Goal: Information Seeking & Learning: Learn about a topic

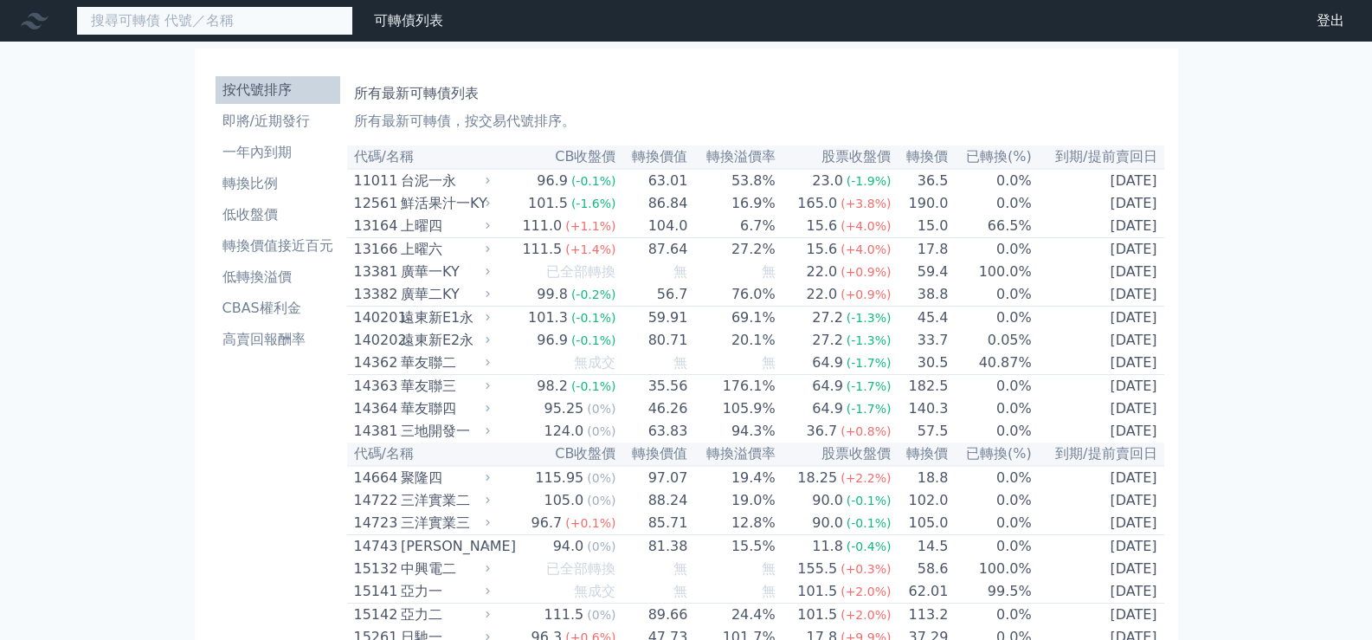
click at [284, 21] on input at bounding box center [214, 20] width 277 height 29
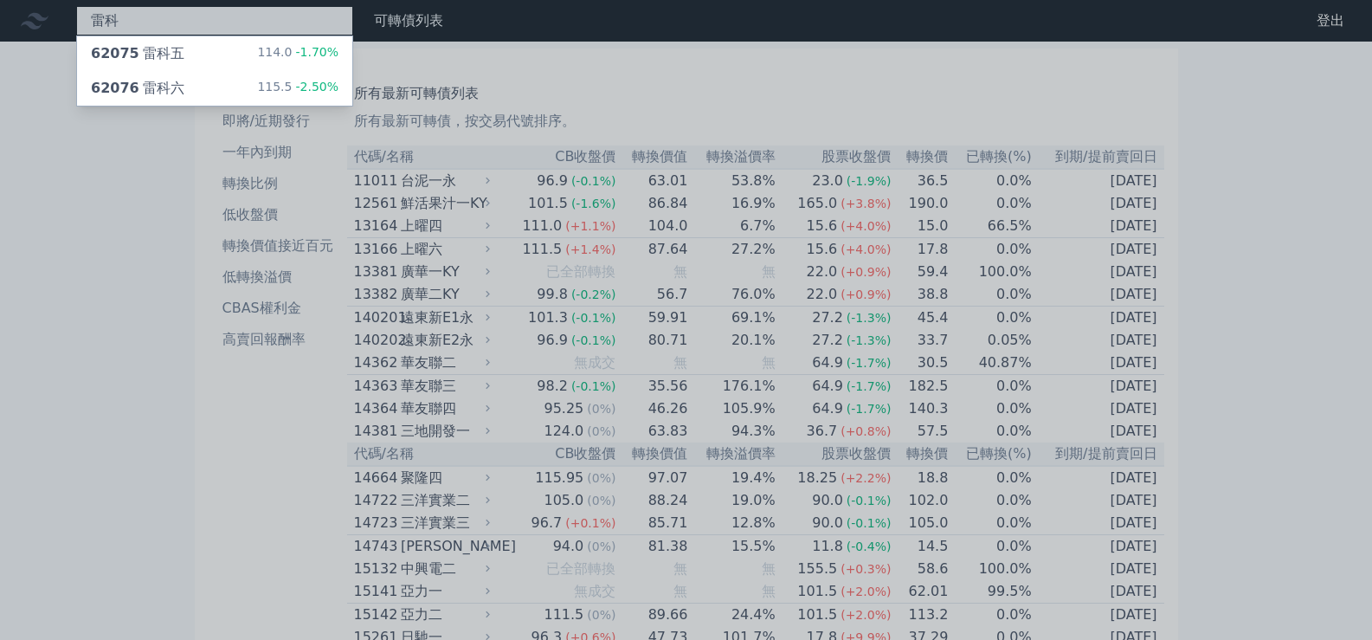
type input "雷科"
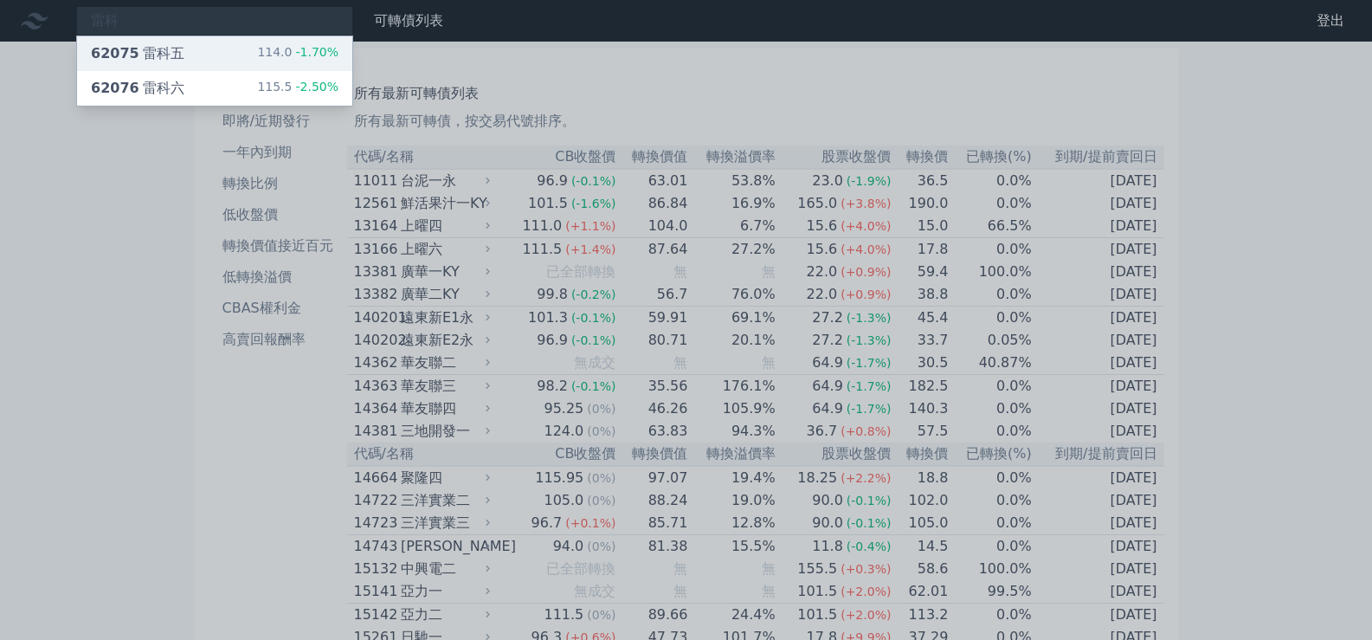
click at [190, 55] on div "62075 雷科五 114.0 -1.70%" at bounding box center [214, 53] width 275 height 35
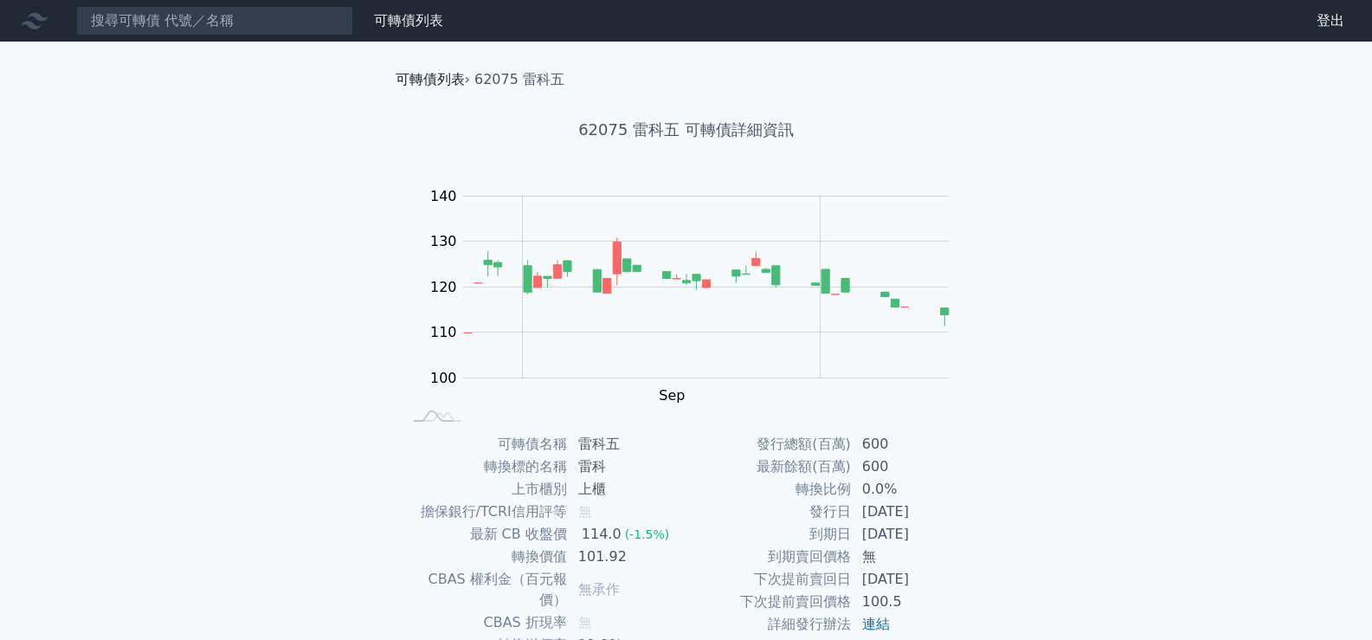
click at [457, 79] on link "可轉債列表" at bounding box center [430, 79] width 69 height 16
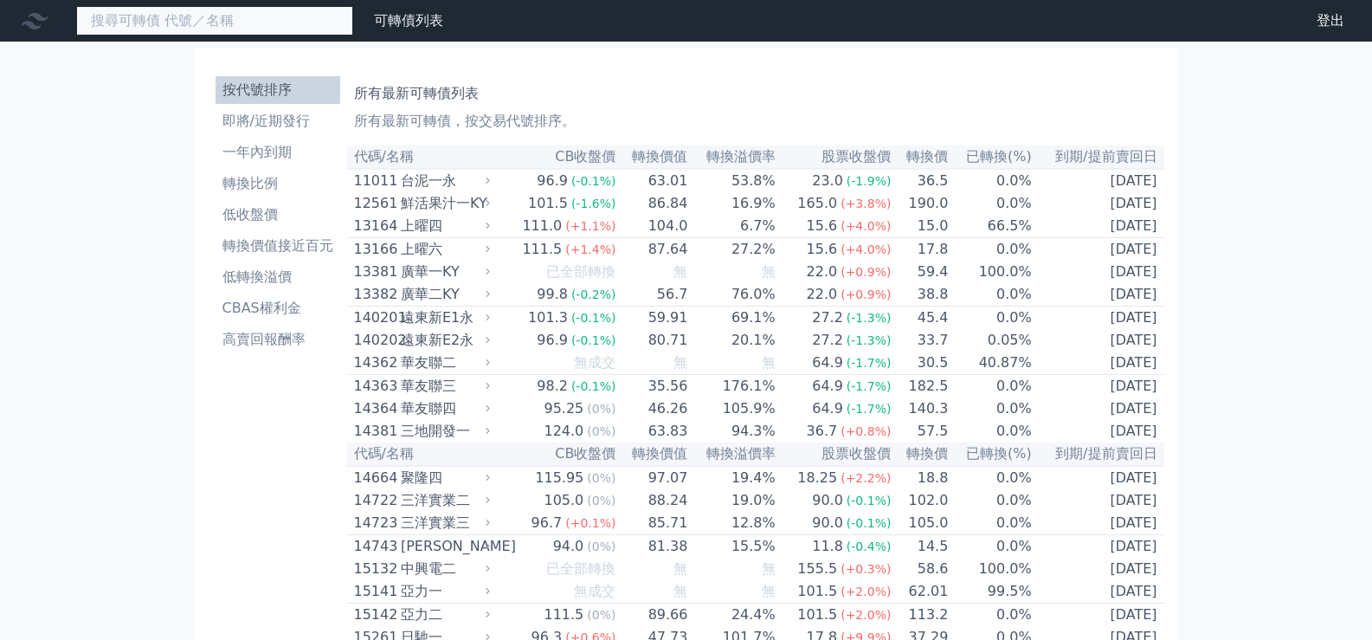
click at [179, 13] on input at bounding box center [214, 20] width 277 height 29
click at [118, 23] on input at bounding box center [214, 20] width 277 height 29
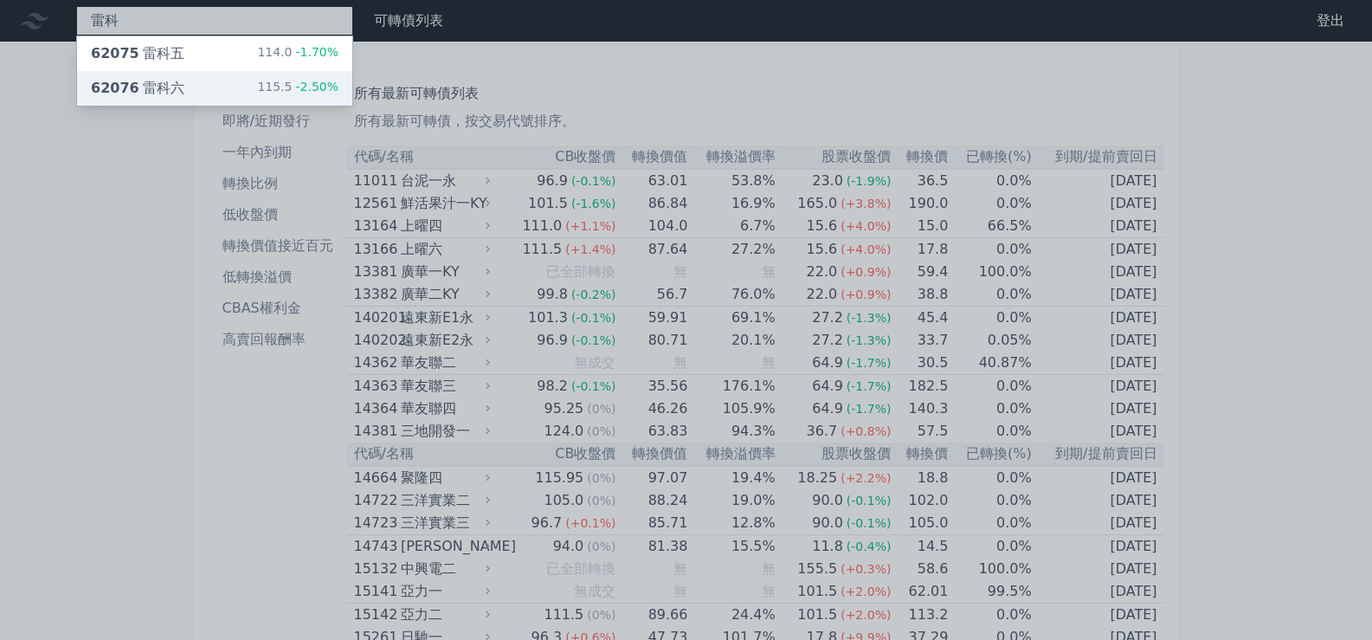
type input "雷科"
click at [214, 86] on div "62076 雷科六 115.5 -2.50%" at bounding box center [214, 88] width 275 height 35
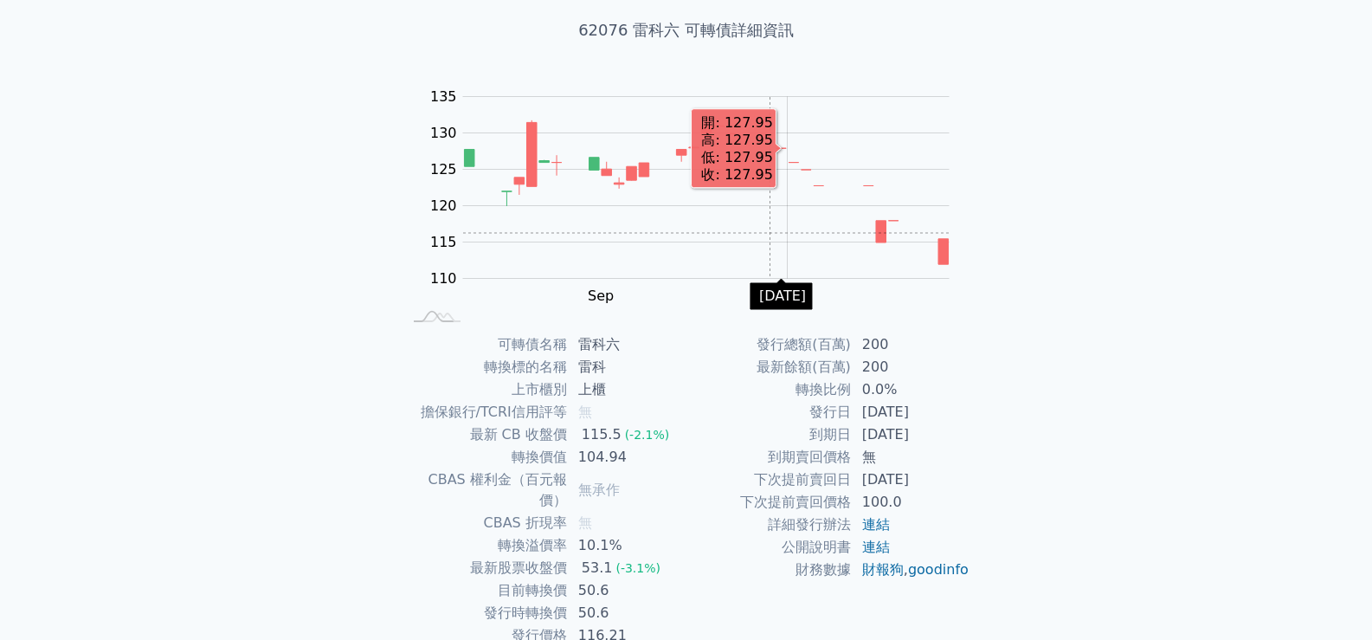
scroll to position [162, 0]
